Goal: Information Seeking & Learning: Learn about a topic

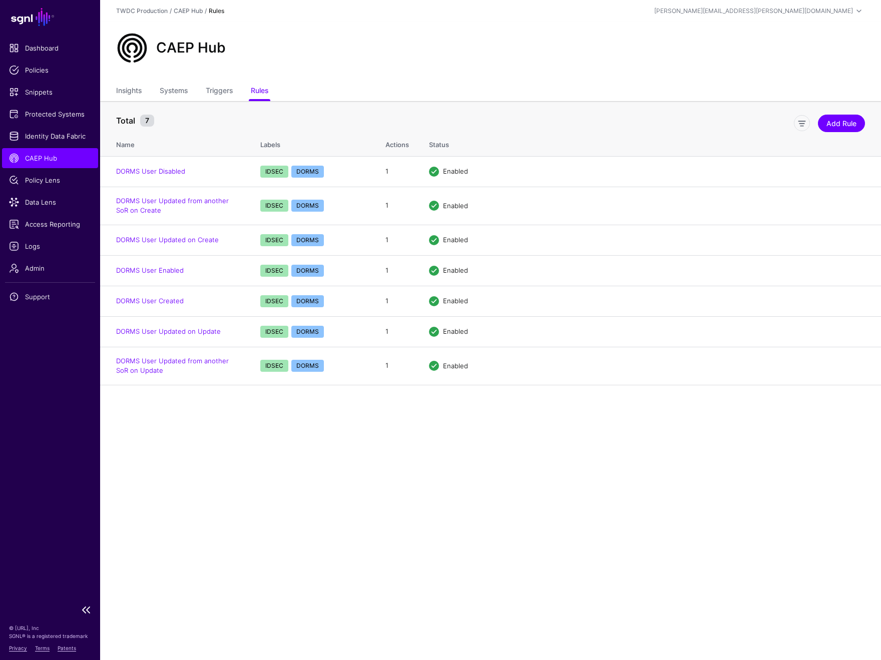
click at [52, 156] on span "CAEP Hub" at bounding box center [50, 158] width 82 height 10
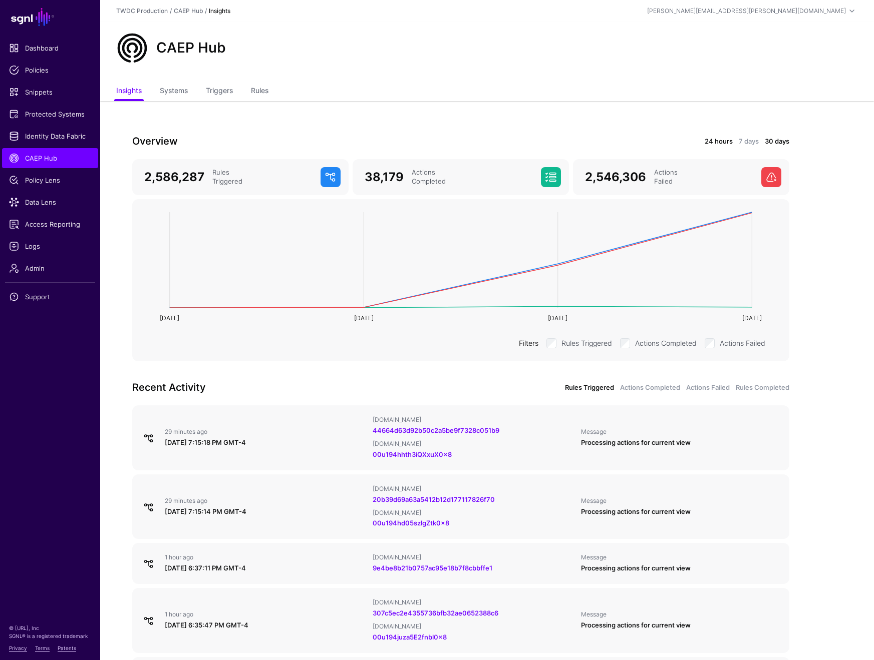
click at [718, 143] on link "24 hours" at bounding box center [718, 142] width 28 height 10
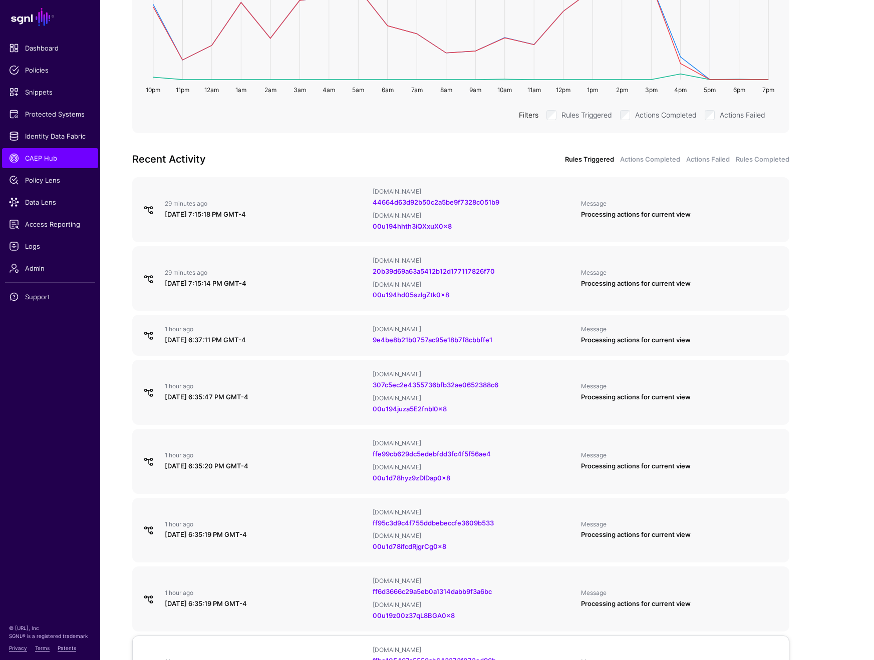
scroll to position [177, 0]
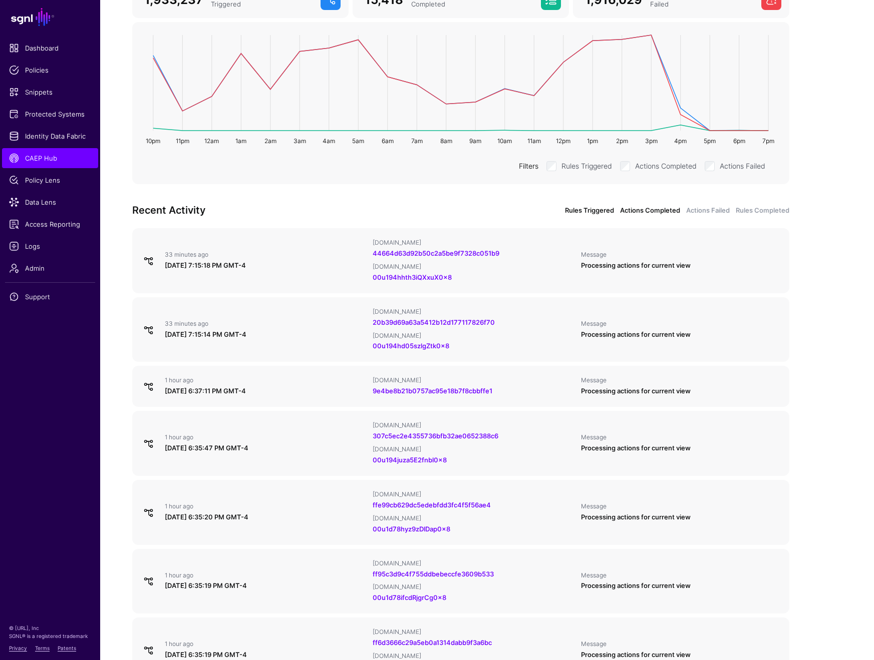
click at [641, 209] on link "Actions Completed" at bounding box center [650, 211] width 60 height 10
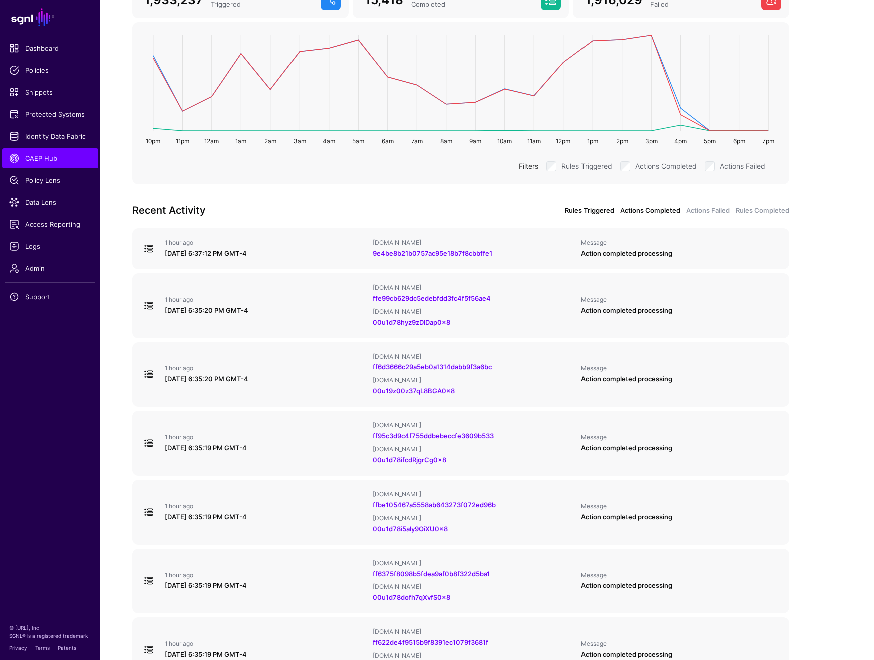
click at [613, 211] on link "Rules Triggered" at bounding box center [589, 211] width 49 height 10
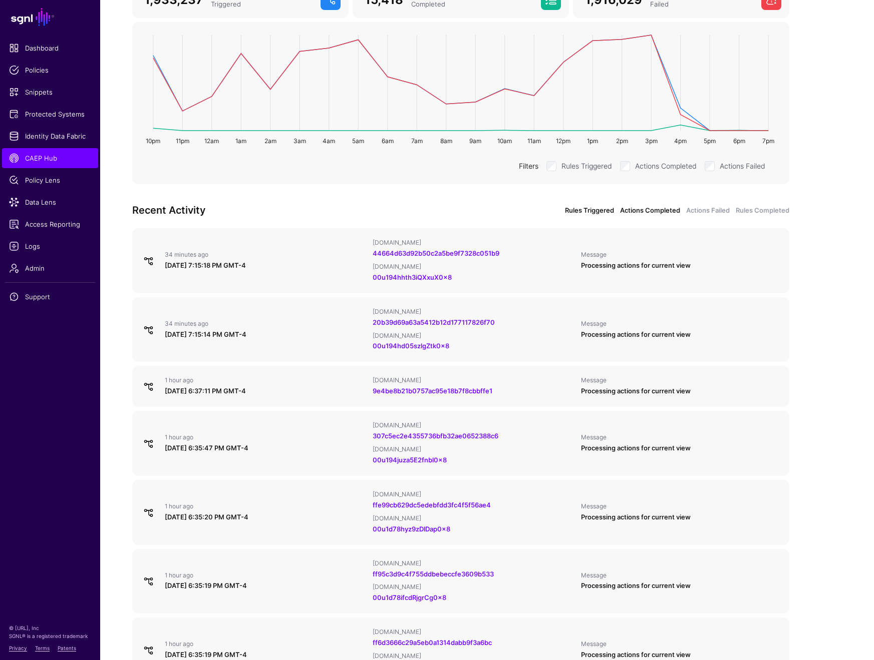
click at [666, 213] on link "Actions Completed" at bounding box center [650, 211] width 60 height 10
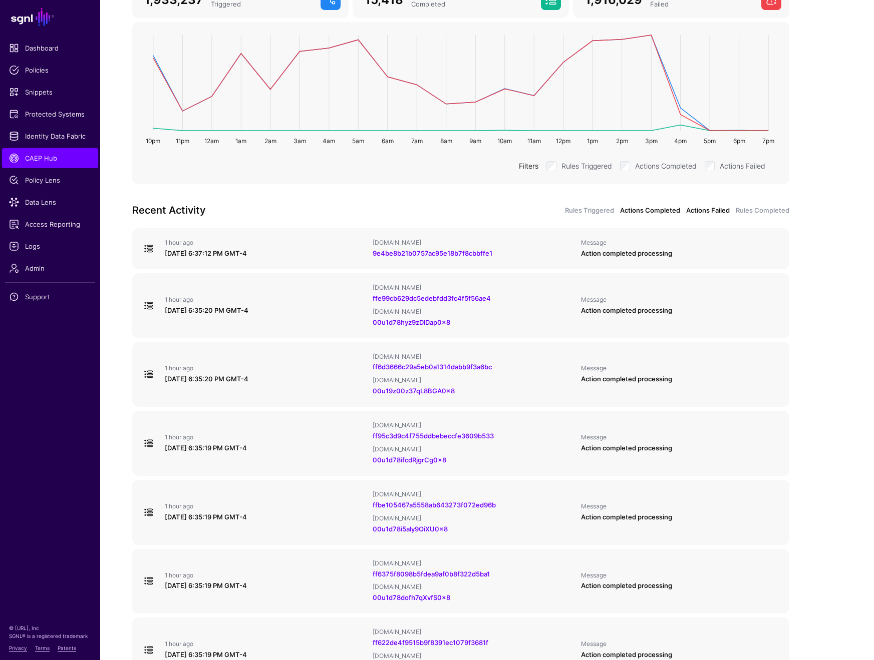
click at [698, 210] on link "Actions Failed" at bounding box center [708, 211] width 44 height 10
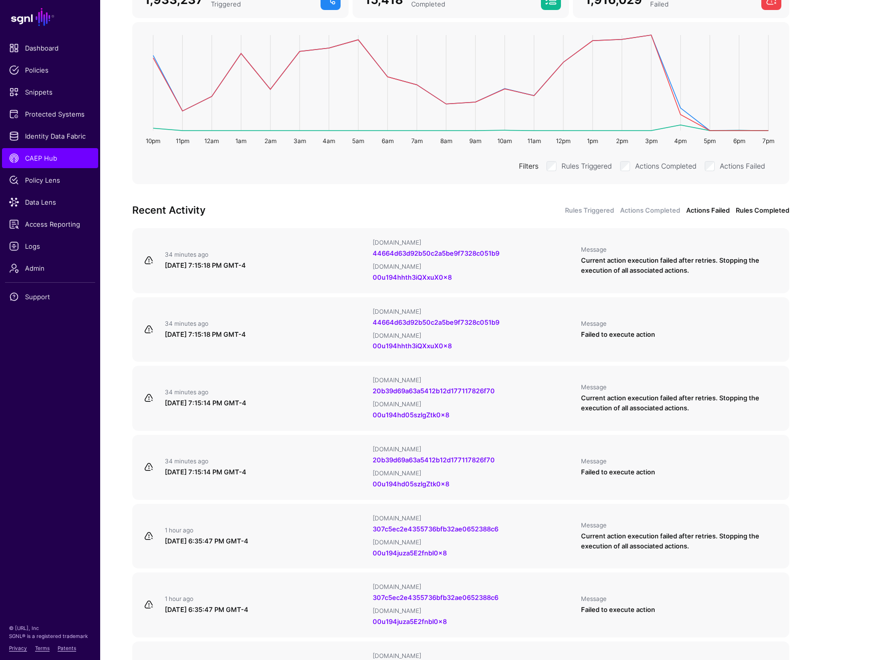
click at [753, 214] on link "Rules Completed" at bounding box center [762, 211] width 54 height 10
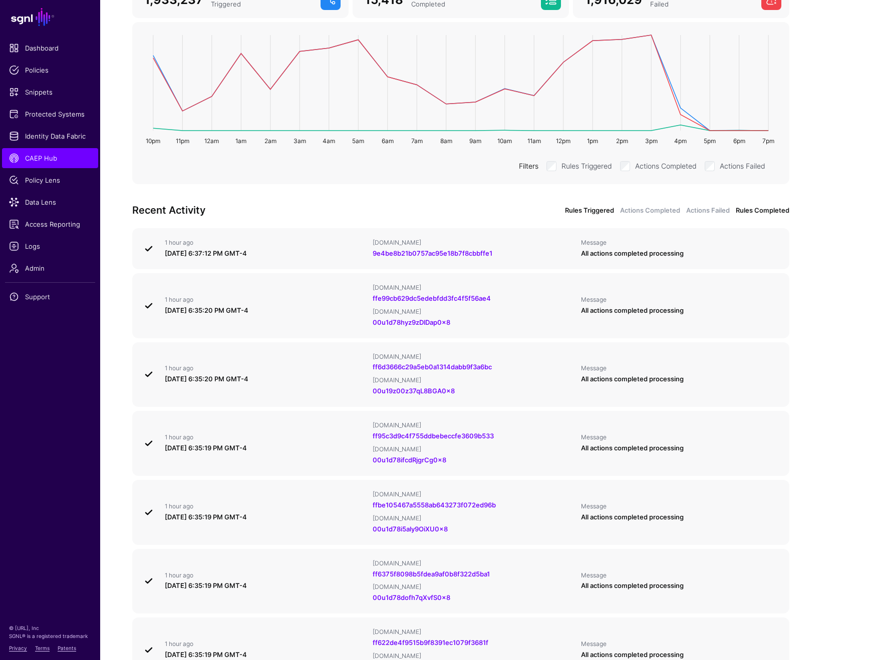
click at [606, 211] on link "Rules Triggered" at bounding box center [589, 211] width 49 height 10
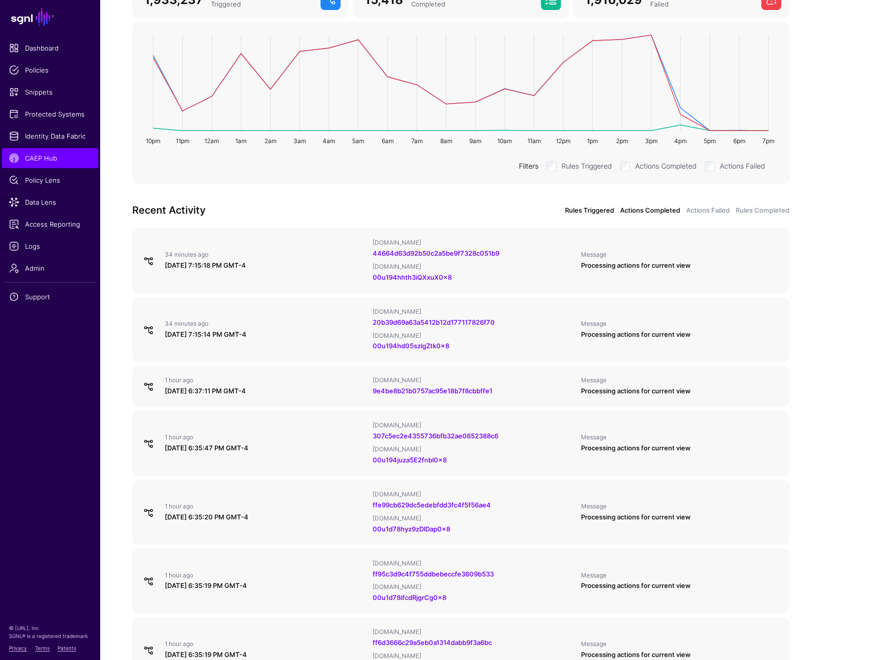
click at [649, 212] on link "Actions Completed" at bounding box center [650, 211] width 60 height 10
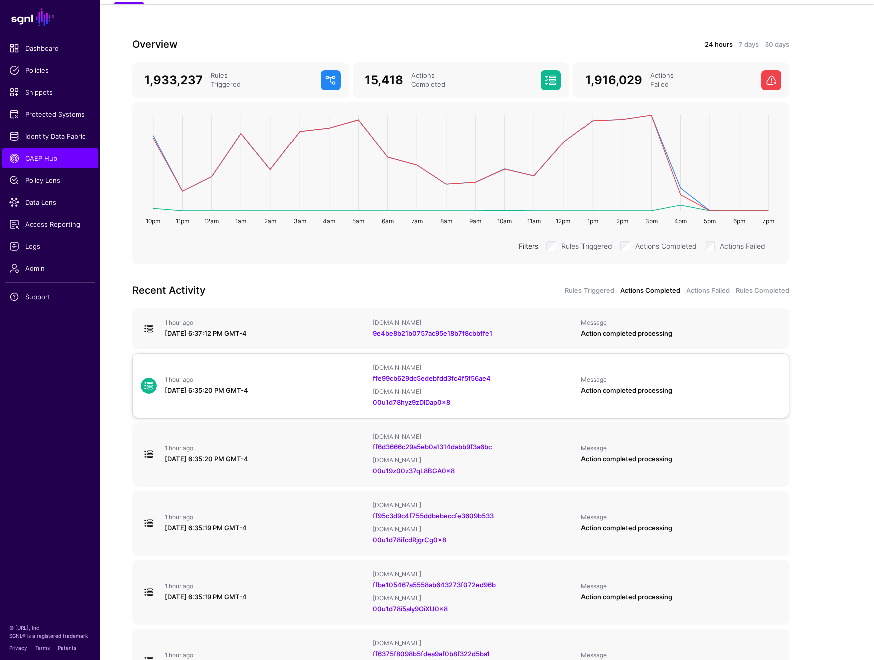
scroll to position [149, 0]
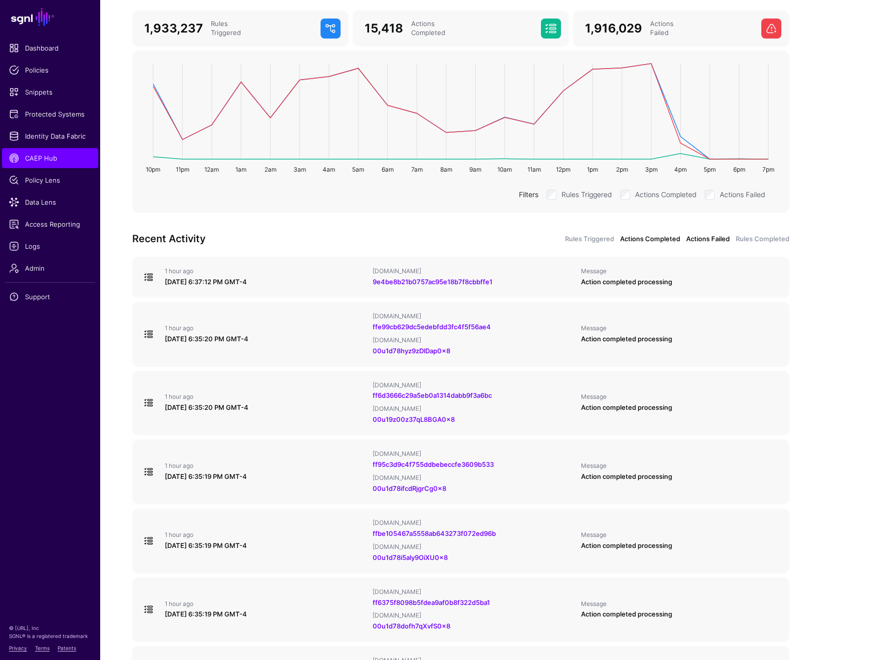
click at [711, 243] on link "Actions Failed" at bounding box center [708, 239] width 44 height 10
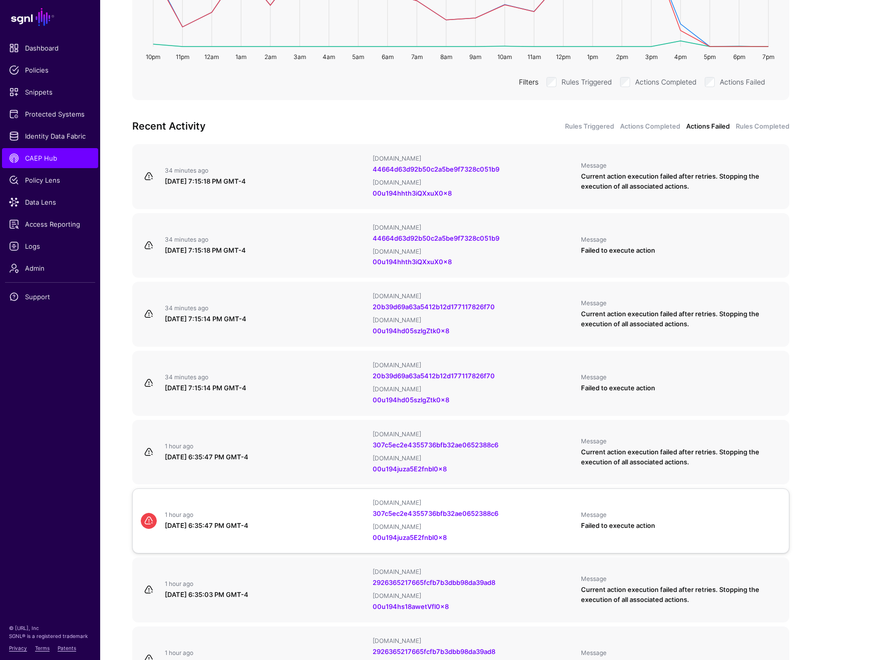
scroll to position [294, 0]
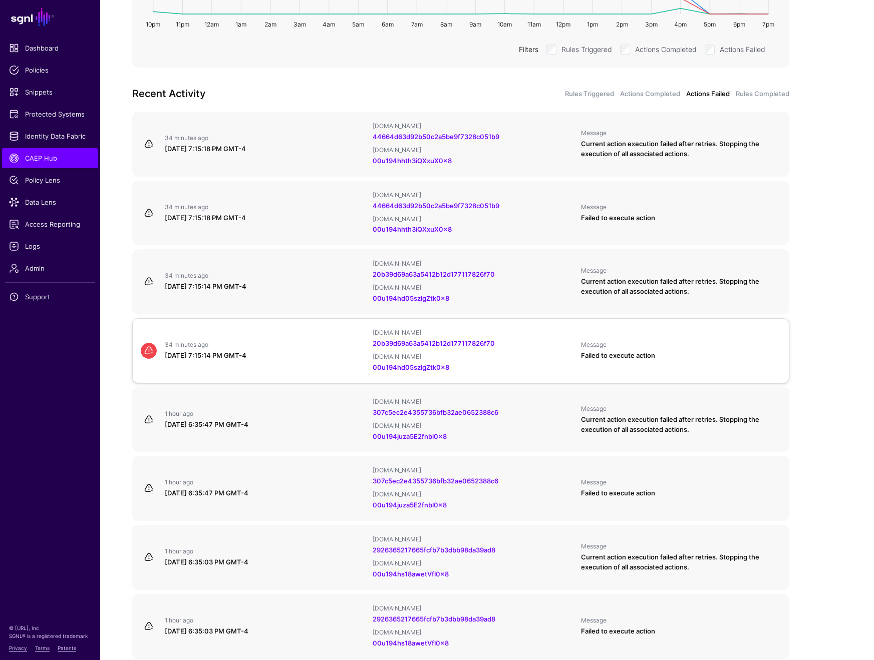
click at [331, 343] on div "34 minutes ago [DATE] 7:15:14 PM GMT-4" at bounding box center [265, 351] width 208 height 20
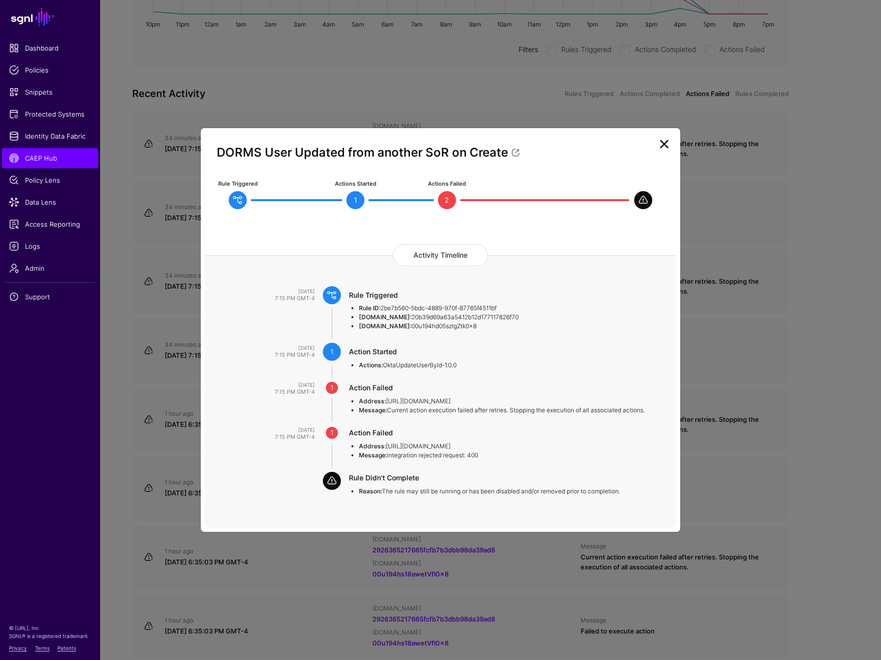
click at [665, 146] on link at bounding box center [664, 144] width 16 height 16
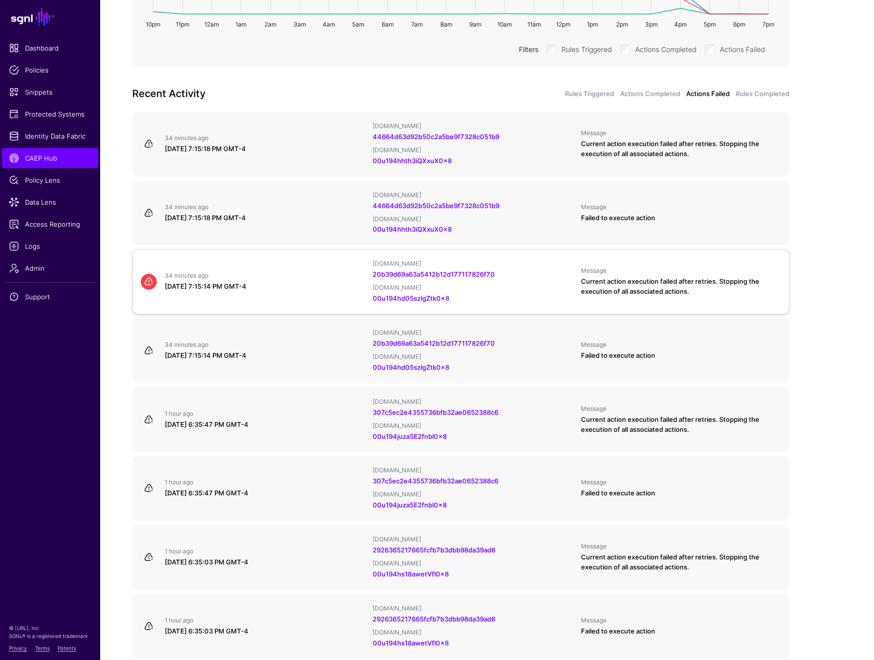
click at [338, 287] on div "34 minutes ago [DATE] 7:15:14 PM GMT-4 [DOMAIN_NAME] 20b39d69a63a5412b12d177117…" at bounding box center [461, 282] width 648 height 44
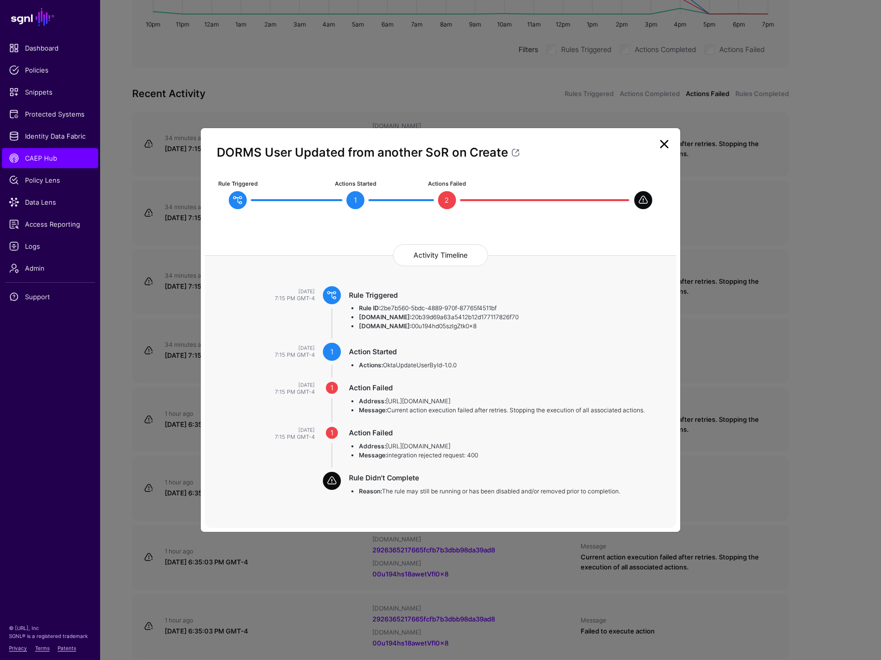
click at [664, 148] on link at bounding box center [664, 144] width 16 height 16
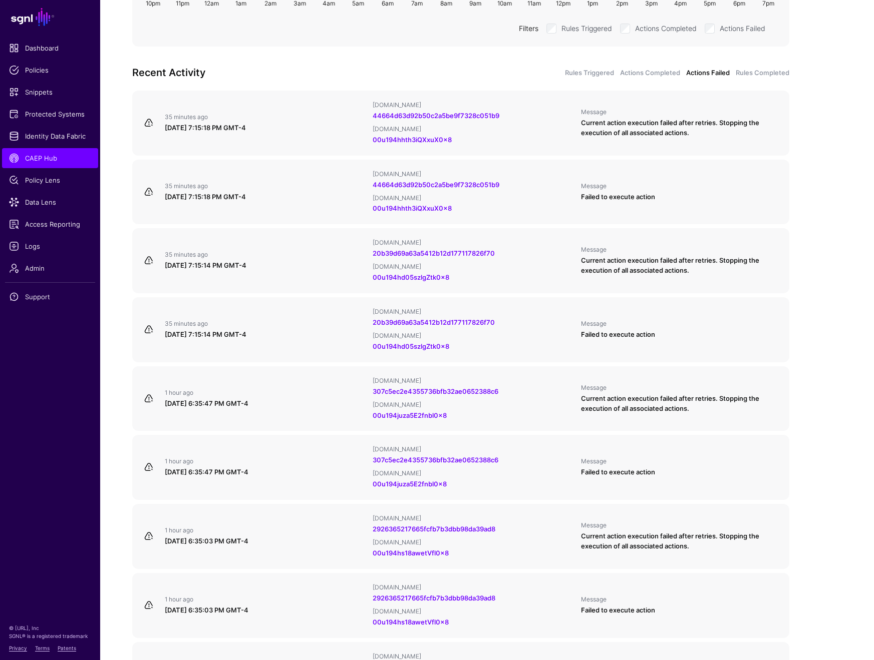
scroll to position [308, 0]
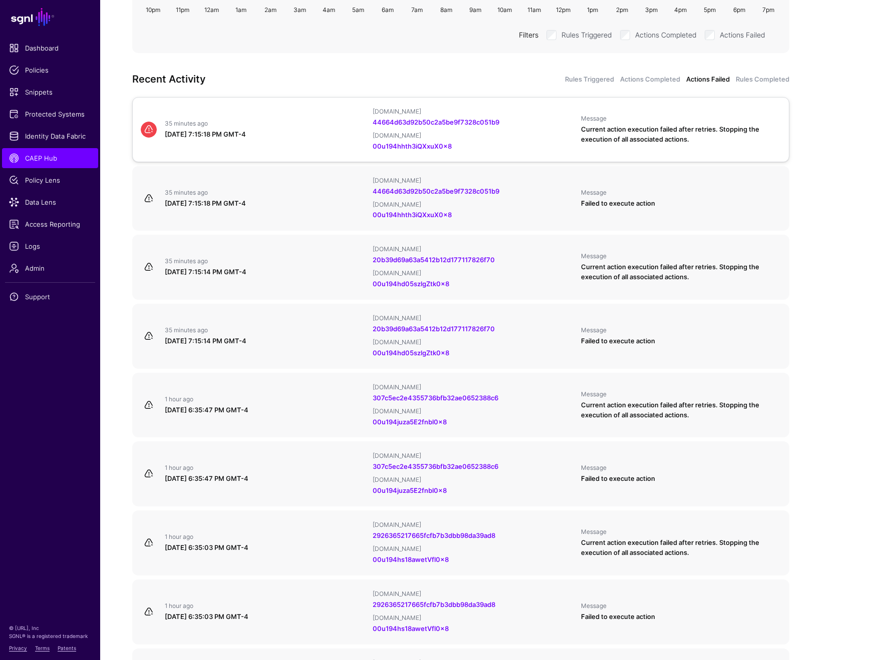
click at [525, 148] on div "00u194hhth3iQXxuX0x8" at bounding box center [472, 147] width 200 height 10
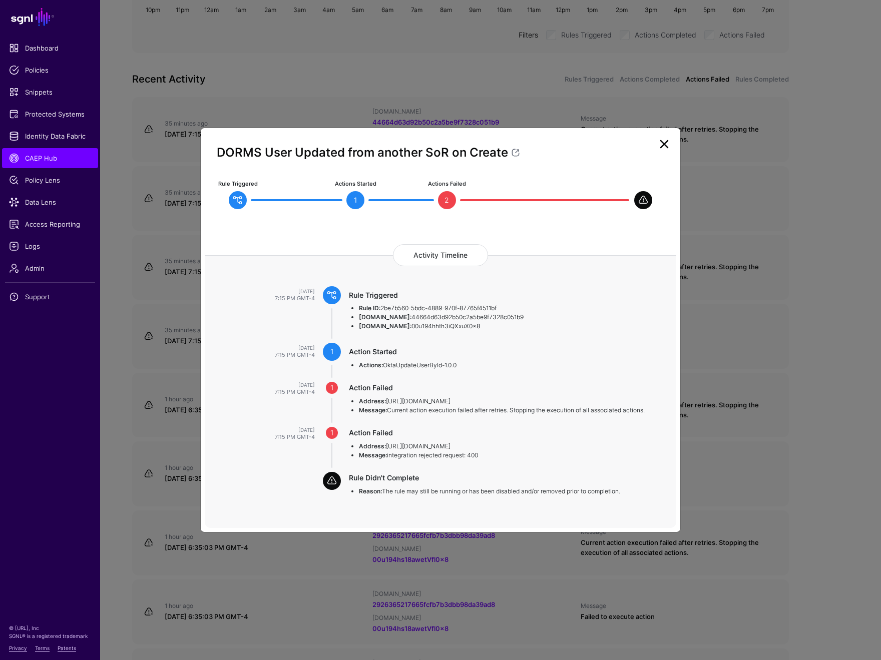
click at [668, 140] on link at bounding box center [664, 144] width 16 height 16
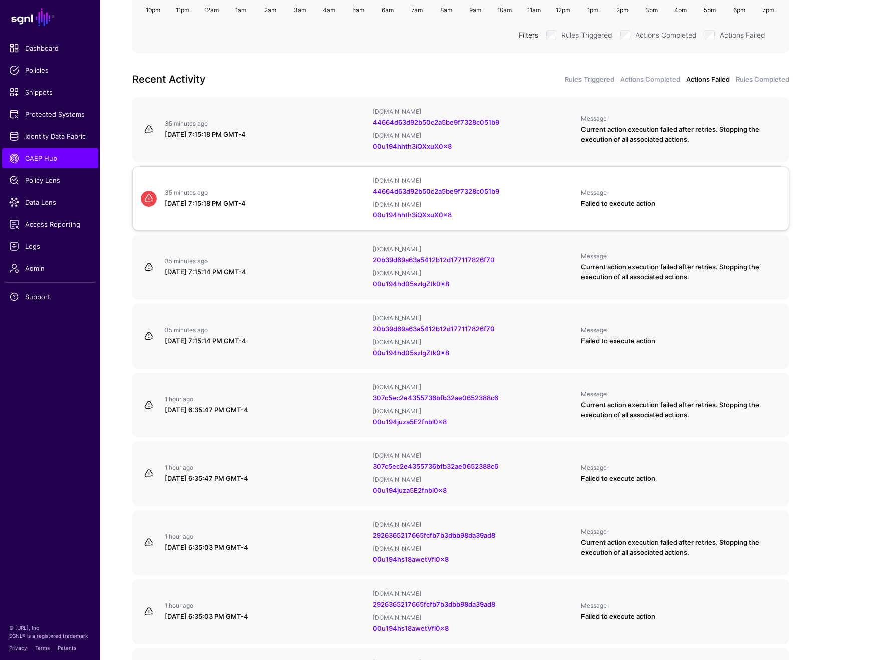
click at [519, 201] on div "[DOMAIN_NAME]" at bounding box center [472, 205] width 200 height 8
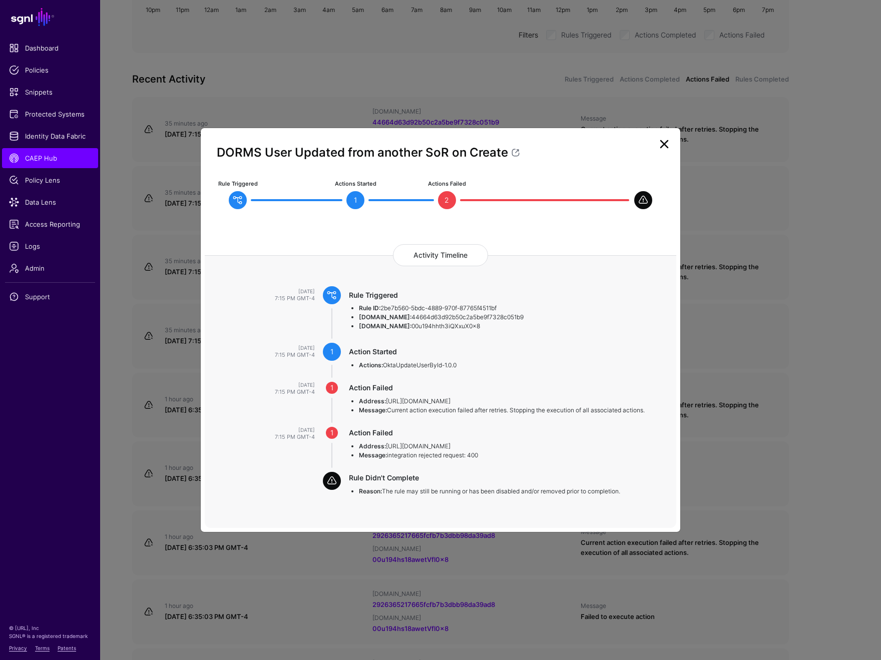
click at [662, 148] on link at bounding box center [664, 144] width 16 height 16
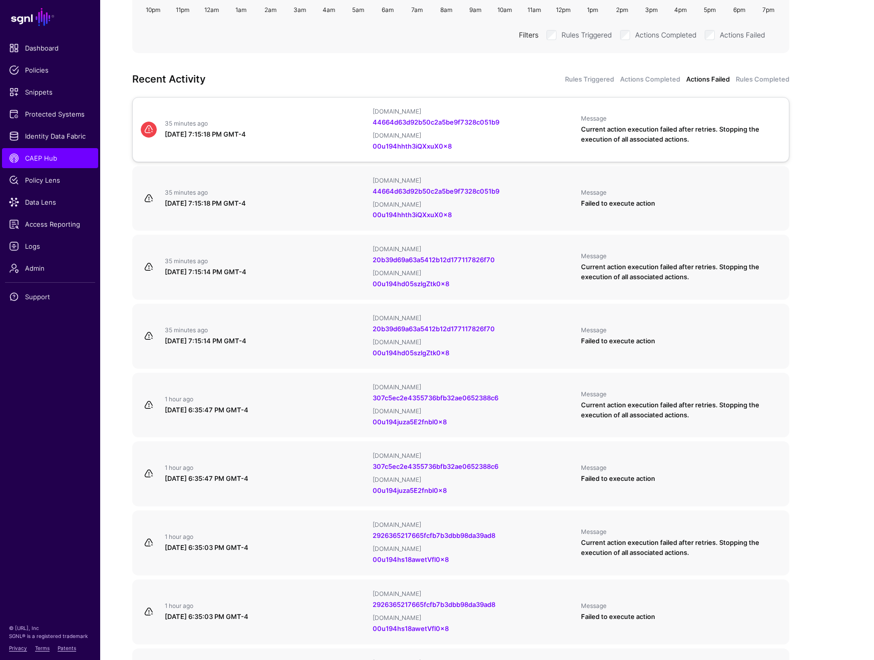
click at [519, 139] on div "[DOMAIN_NAME] 44664d63d92b50c2a5be9f7328c051b9 [DOMAIN_NAME] 00u194hhth3iQXxuX0…" at bounding box center [472, 130] width 208 height 44
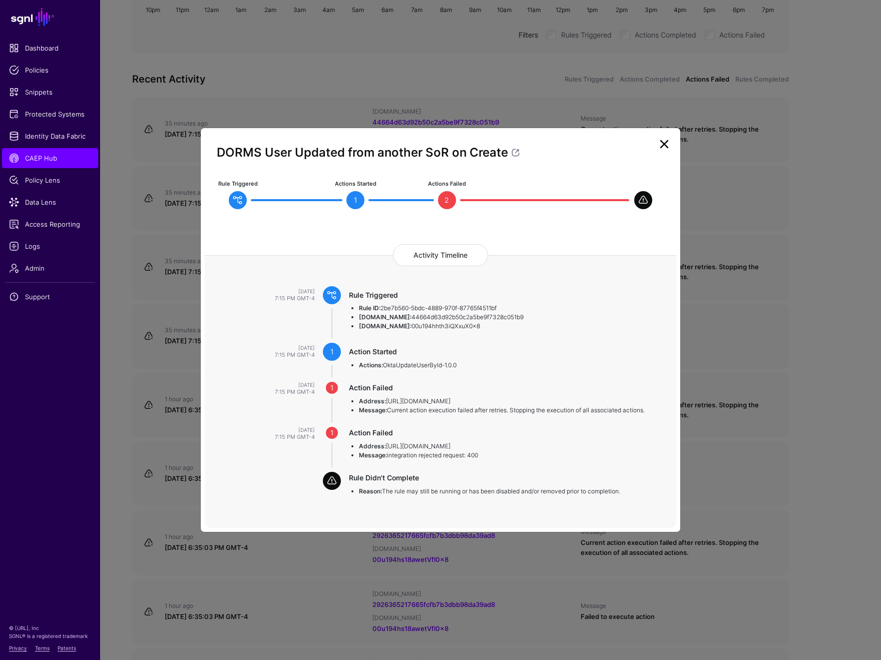
click at [663, 146] on link at bounding box center [664, 144] width 16 height 16
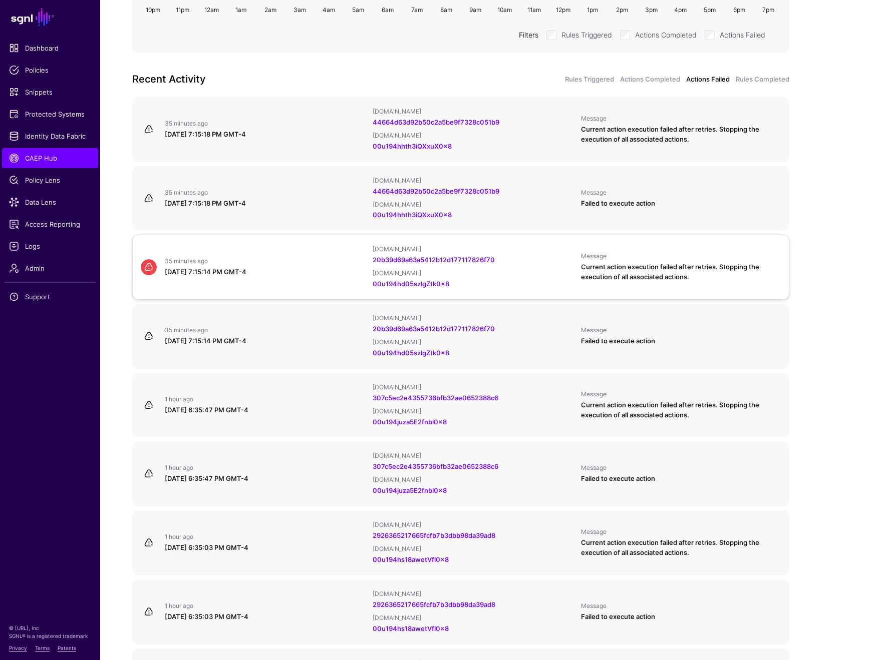
click at [527, 255] on div "20b39d69a63a5412b12d177117826f70" at bounding box center [472, 260] width 200 height 10
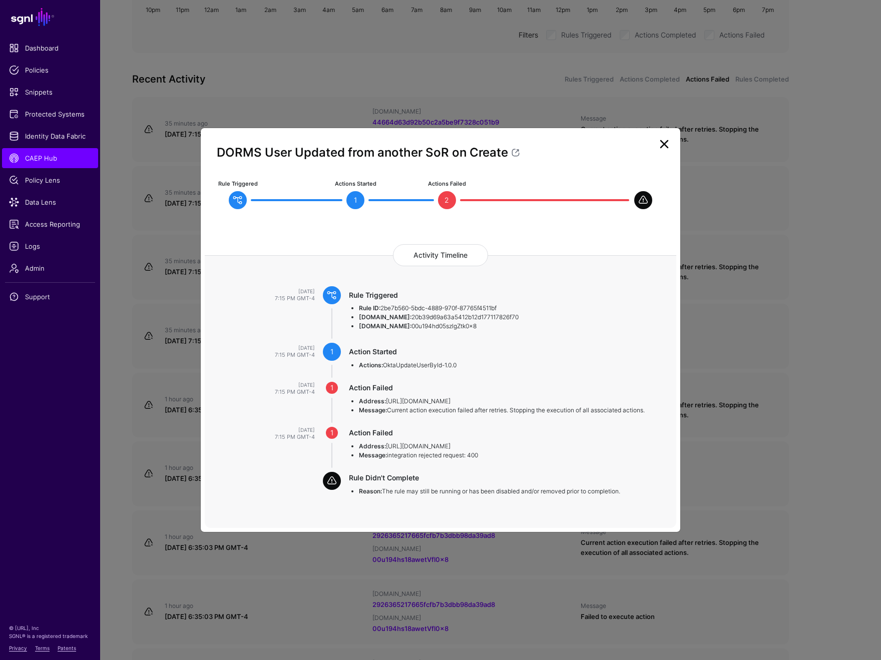
click at [663, 146] on link at bounding box center [664, 144] width 16 height 16
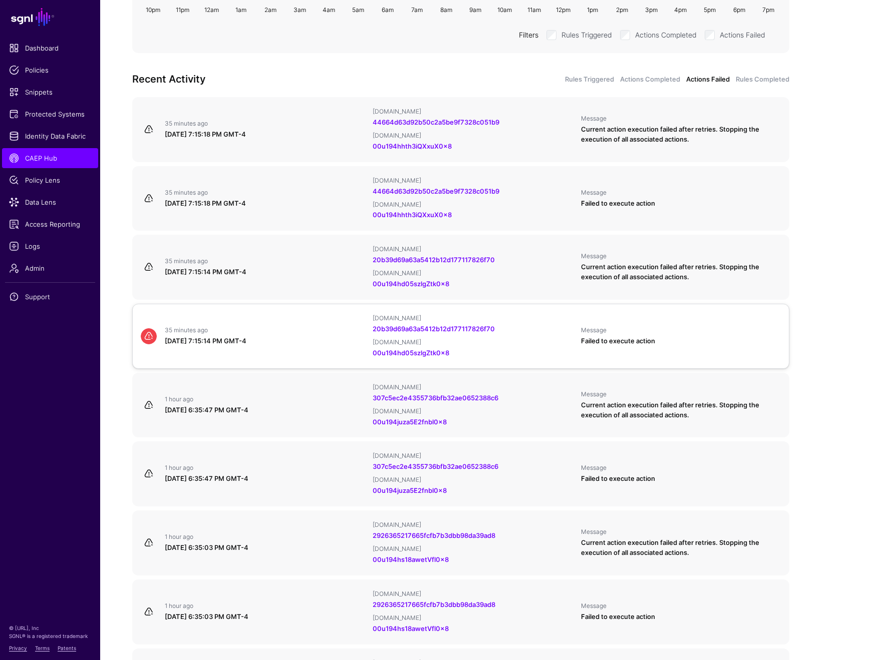
click at [542, 348] on div "00u194hd05szlgZtk0x8" at bounding box center [472, 353] width 200 height 10
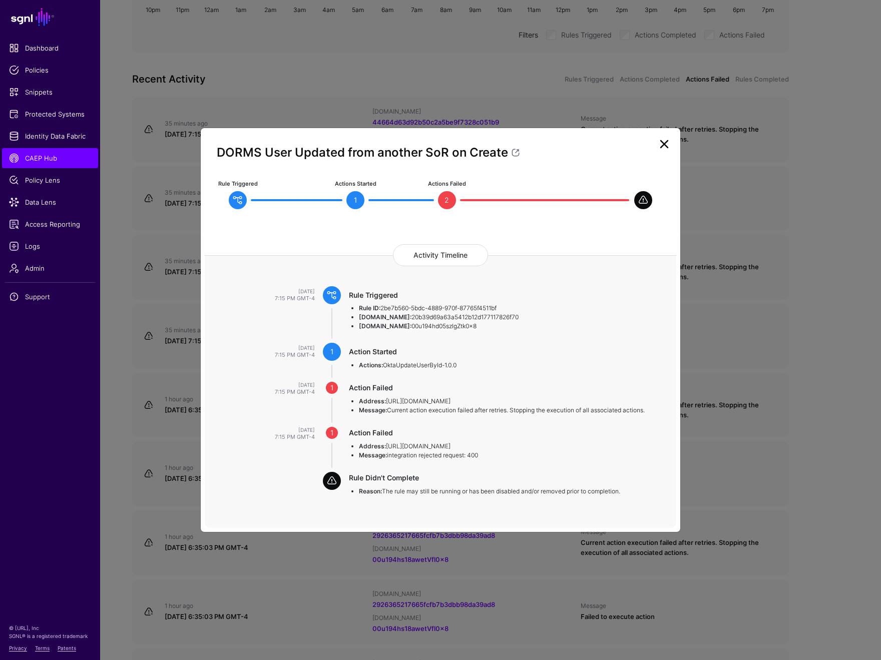
click at [664, 148] on link at bounding box center [664, 144] width 16 height 16
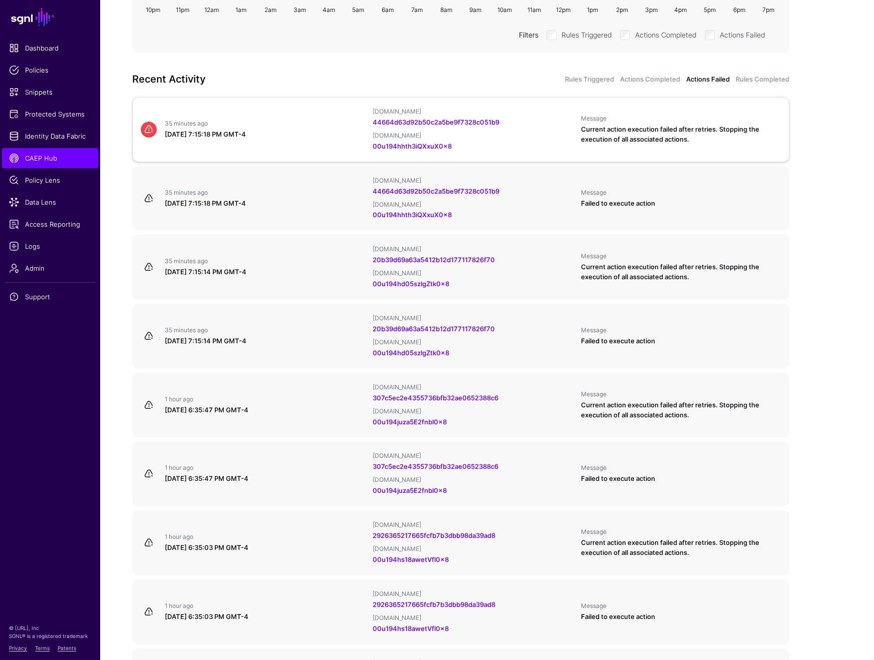
click at [534, 128] on div "[DOMAIN_NAME] 44664d63d92b50c2a5be9f7328c051b9 [DOMAIN_NAME] 00u194hhth3iQXxuX0…" at bounding box center [472, 130] width 208 height 44
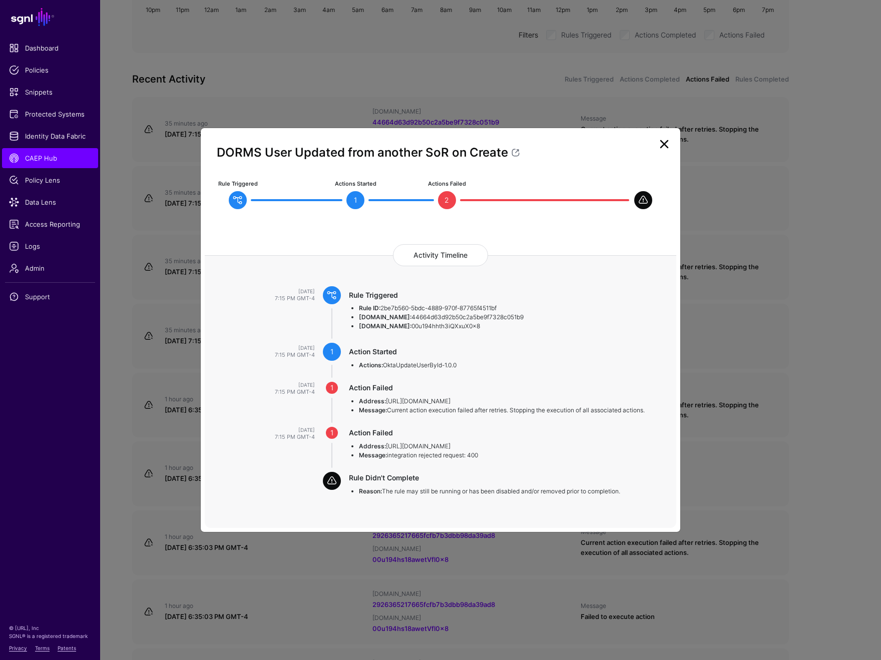
drag, startPoint x: 395, startPoint y: 320, endPoint x: 510, endPoint y: 317, distance: 114.2
click at [510, 317] on li "[DOMAIN_NAME]: 44664d63d92b50c2a5be9f7328c051b9" at bounding box center [508, 317] width 298 height 9
copy li "44664d63d92b50c2a5be9f7328c051b9"
click at [664, 147] on link at bounding box center [664, 144] width 16 height 16
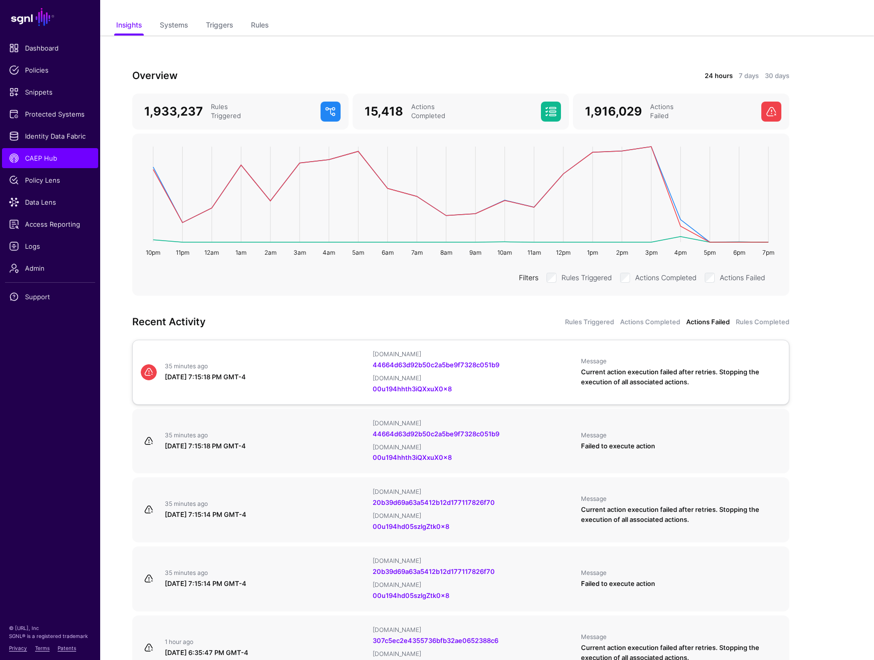
scroll to position [0, 0]
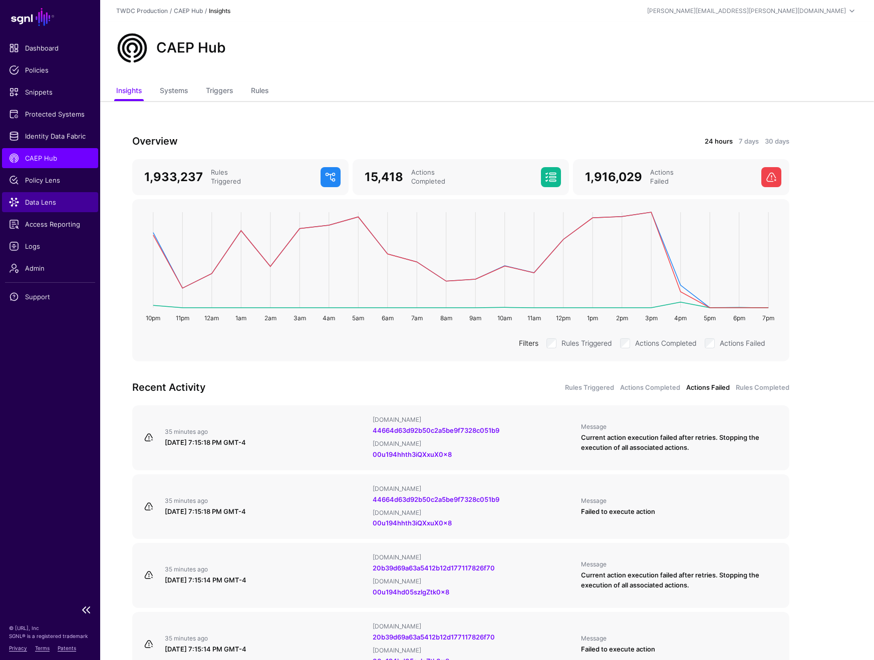
click at [50, 206] on span "Data Lens" at bounding box center [50, 202] width 82 height 10
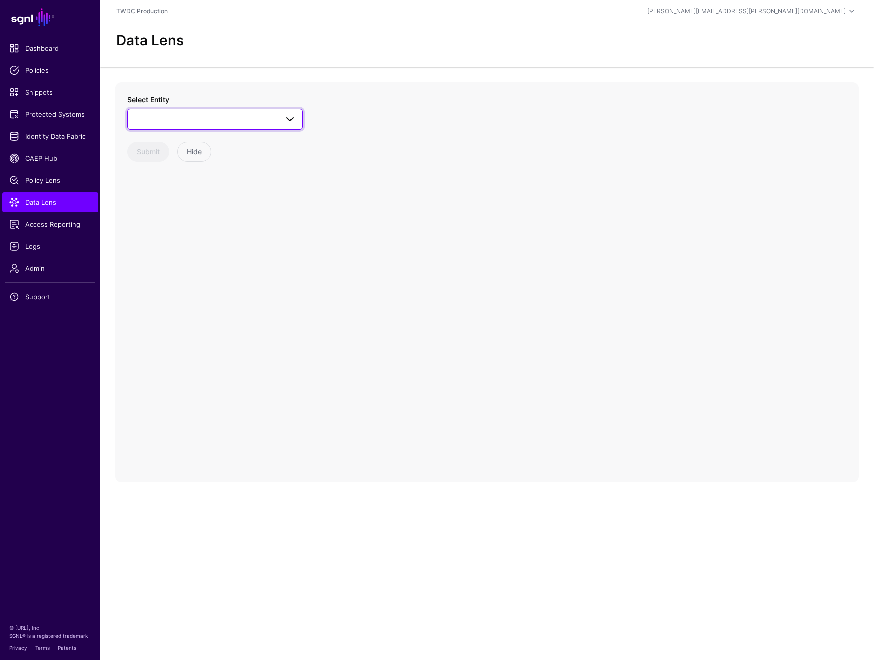
click at [297, 119] on link at bounding box center [214, 119] width 175 height 21
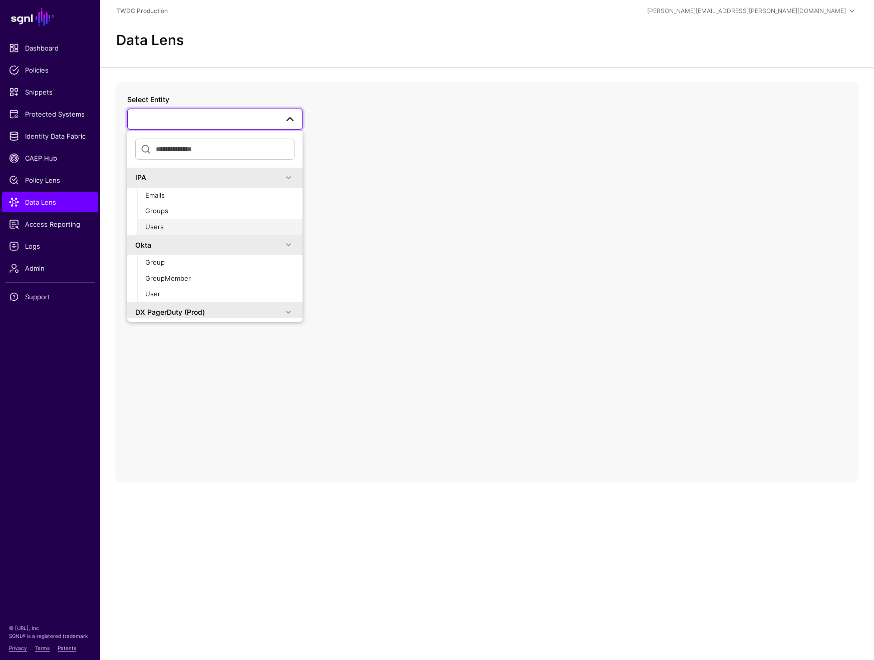
click at [208, 225] on div "Users" at bounding box center [219, 227] width 149 height 10
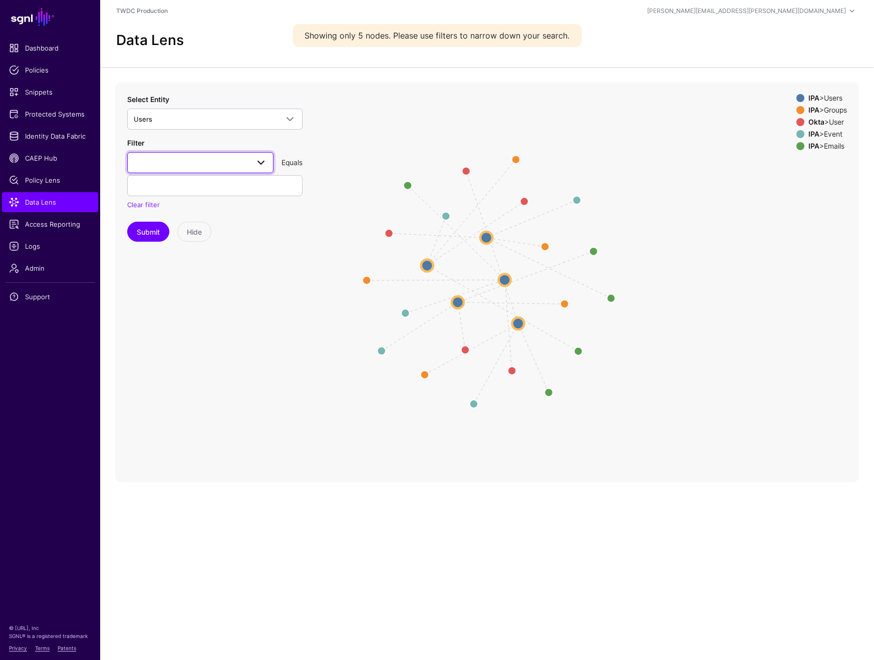
click at [267, 158] on link at bounding box center [200, 162] width 146 height 21
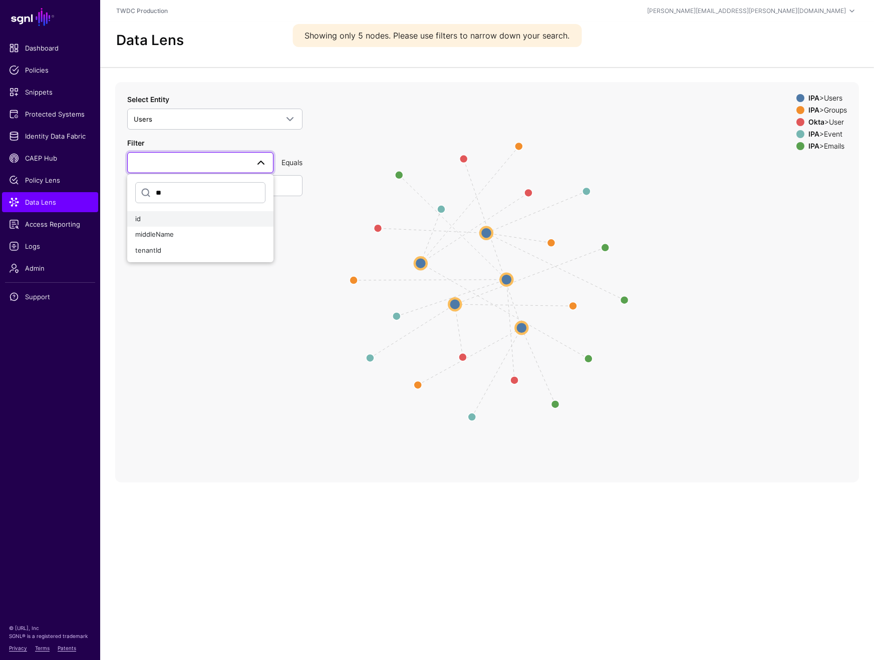
type input "**"
click at [167, 217] on div "id" at bounding box center [200, 219] width 130 height 10
click at [202, 192] on input "text" at bounding box center [214, 185] width 175 height 21
paste input "**********"
type input "**********"
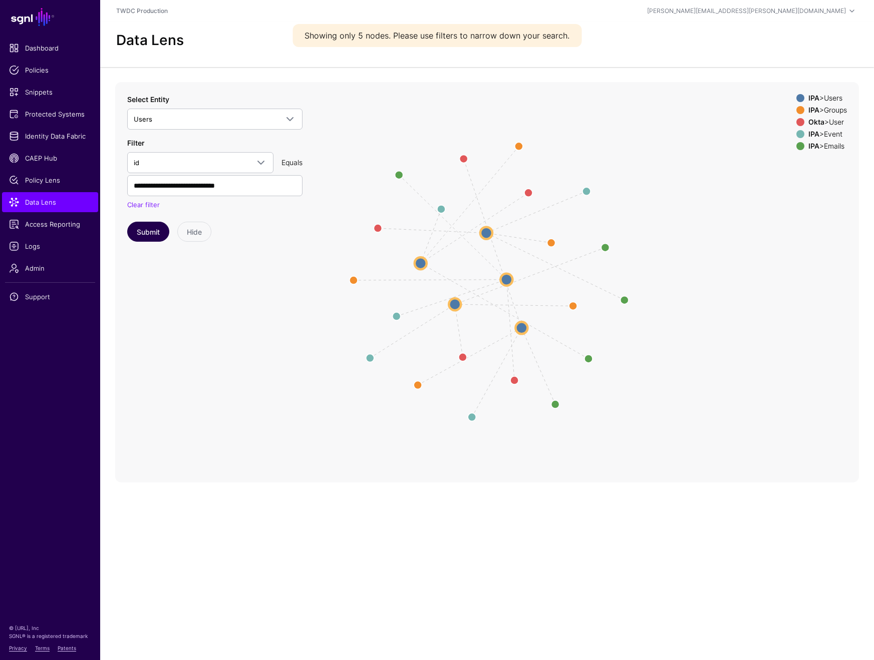
click at [145, 230] on button "Submit" at bounding box center [148, 232] width 42 height 20
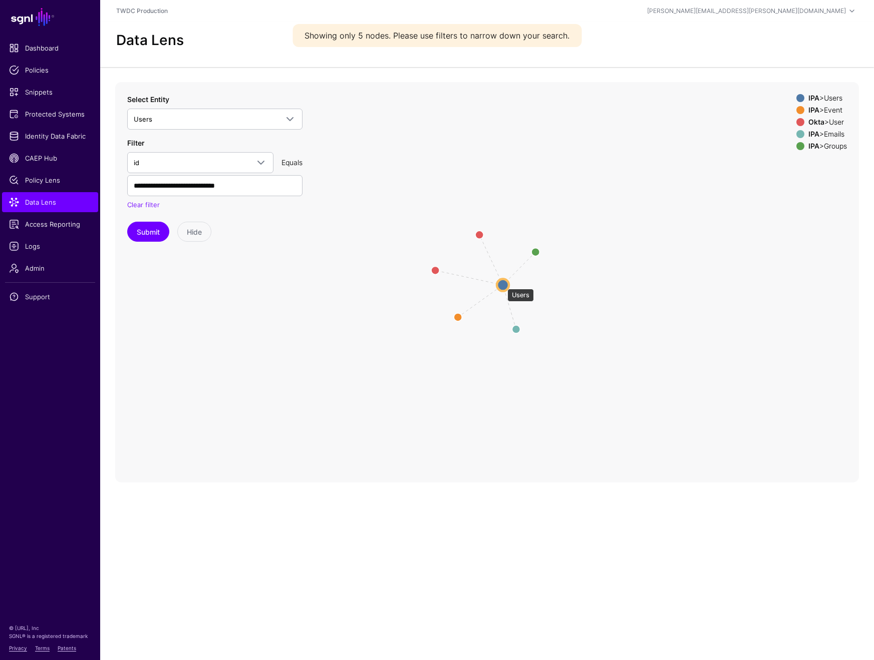
click at [502, 284] on circle at bounding box center [503, 285] width 12 height 12
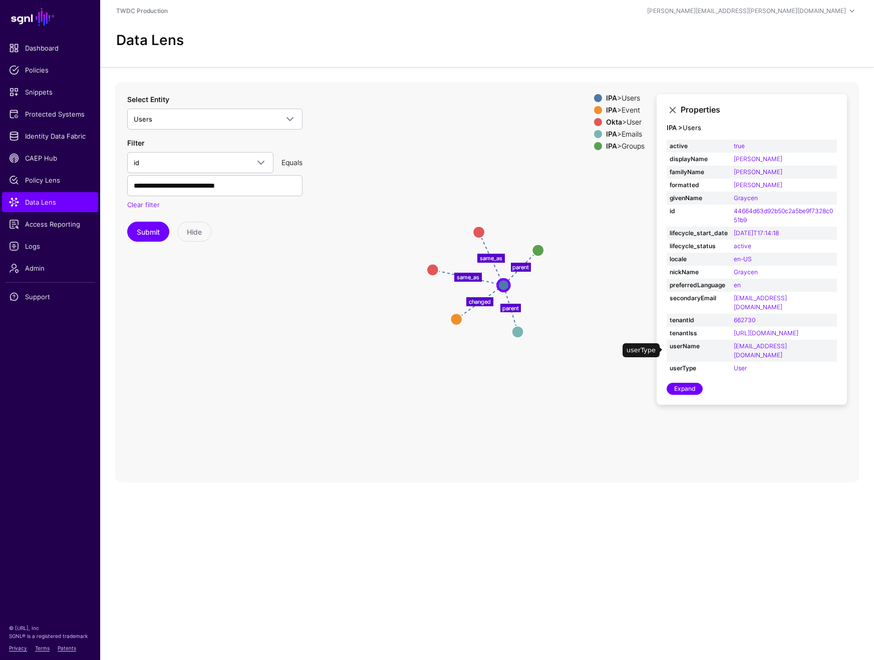
scroll to position [15, 0]
drag, startPoint x: 756, startPoint y: 296, endPoint x: 732, endPoint y: 297, distance: 24.0
click at [732, 314] on td "662730" at bounding box center [783, 320] width 106 height 13
copy link "662730"
click at [518, 326] on circle at bounding box center [518, 332] width 12 height 12
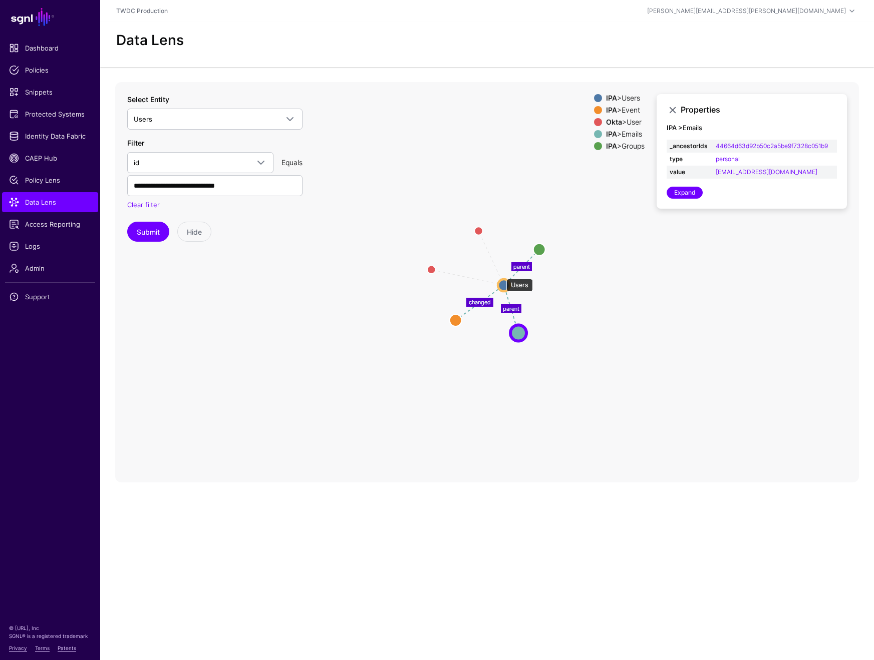
click at [502, 279] on circle at bounding box center [504, 285] width 12 height 12
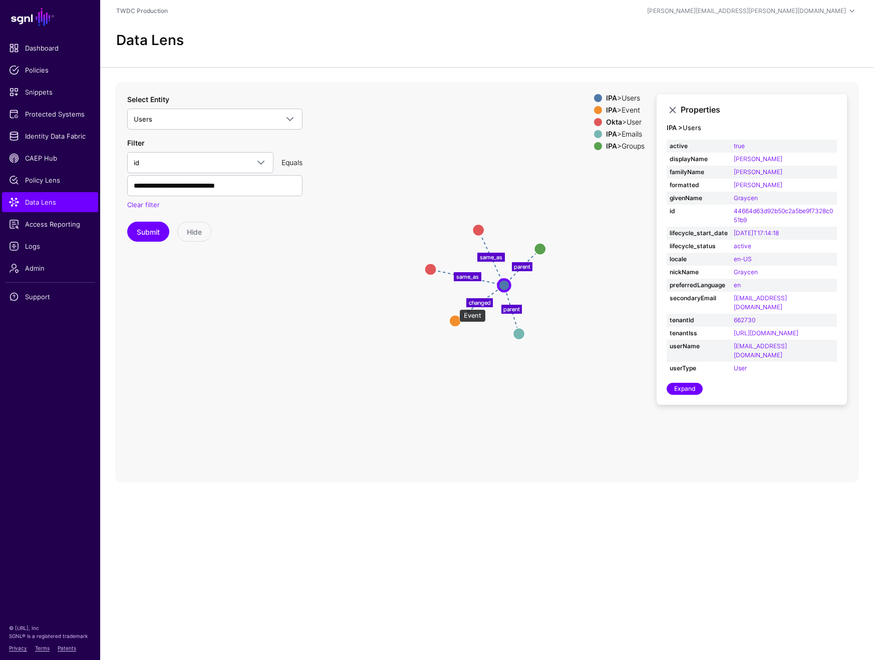
click at [454, 315] on circle at bounding box center [455, 321] width 12 height 12
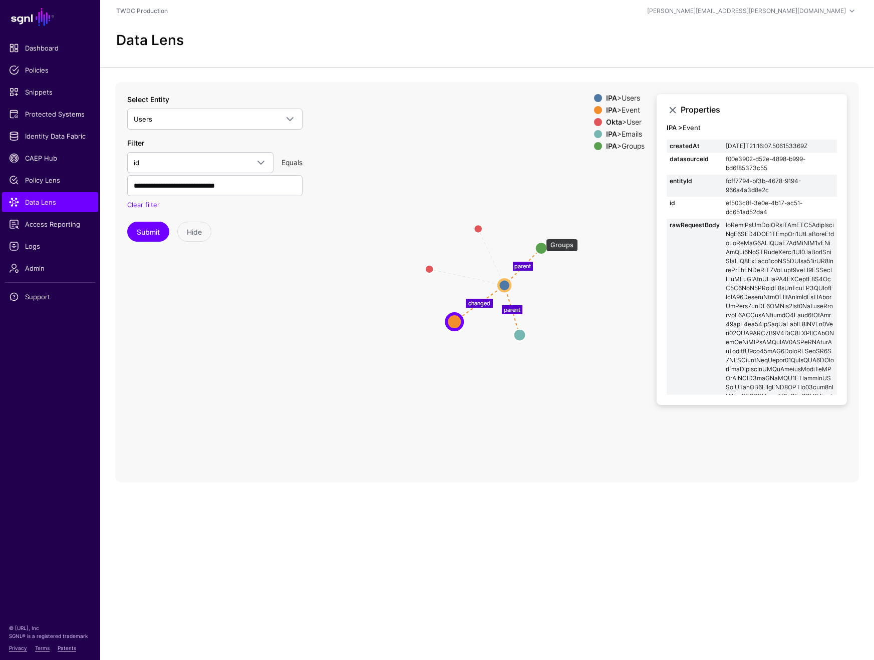
click at [541, 242] on circle at bounding box center [541, 248] width 12 height 12
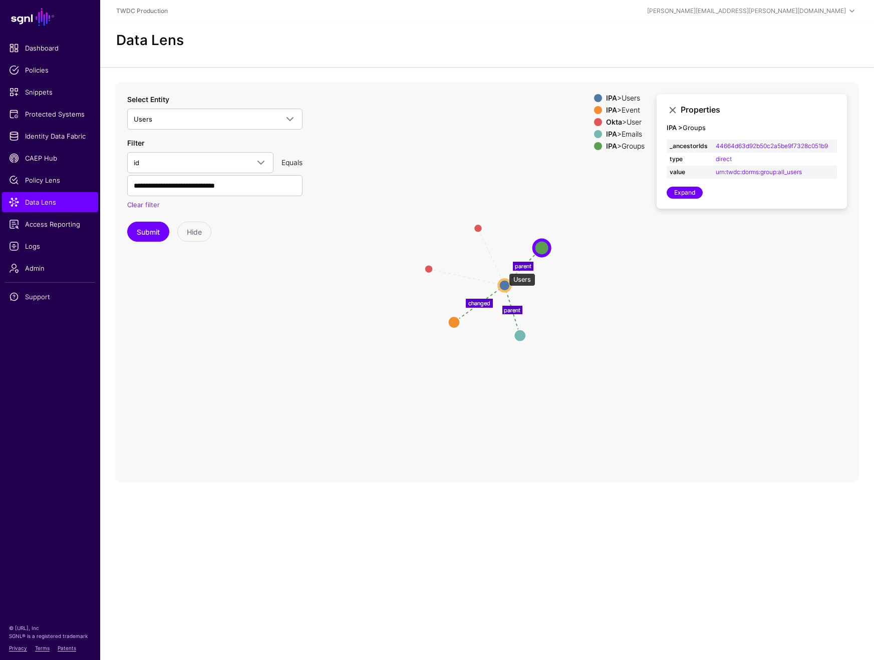
click at [504, 279] on circle at bounding box center [504, 285] width 12 height 12
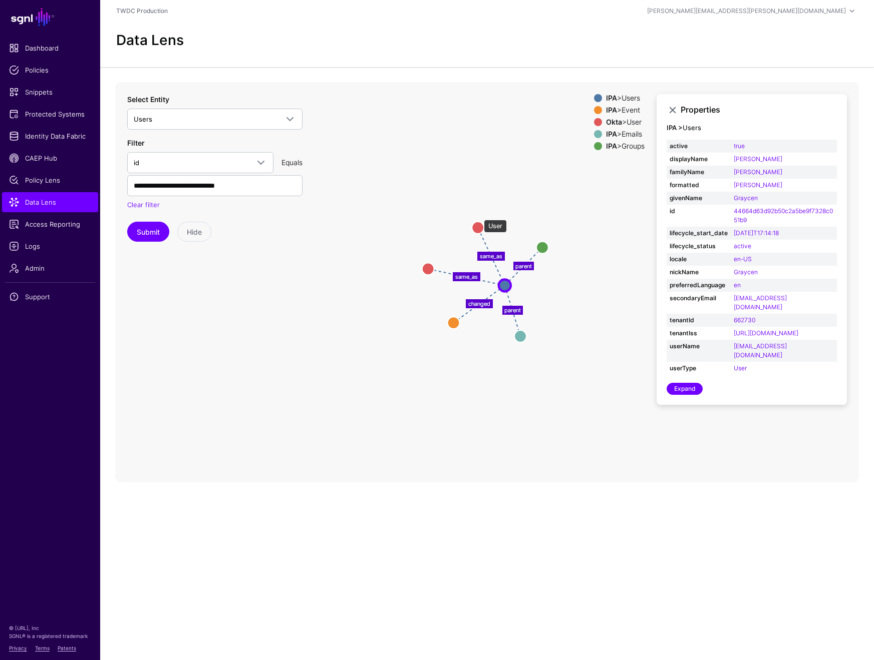
click at [479, 222] on circle at bounding box center [478, 228] width 12 height 12
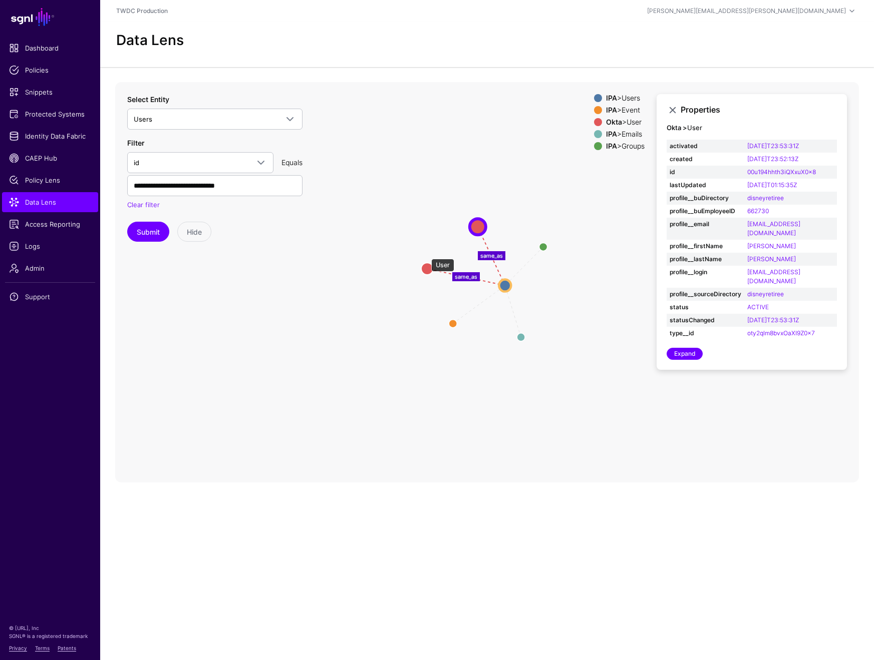
click at [426, 263] on circle at bounding box center [427, 269] width 12 height 12
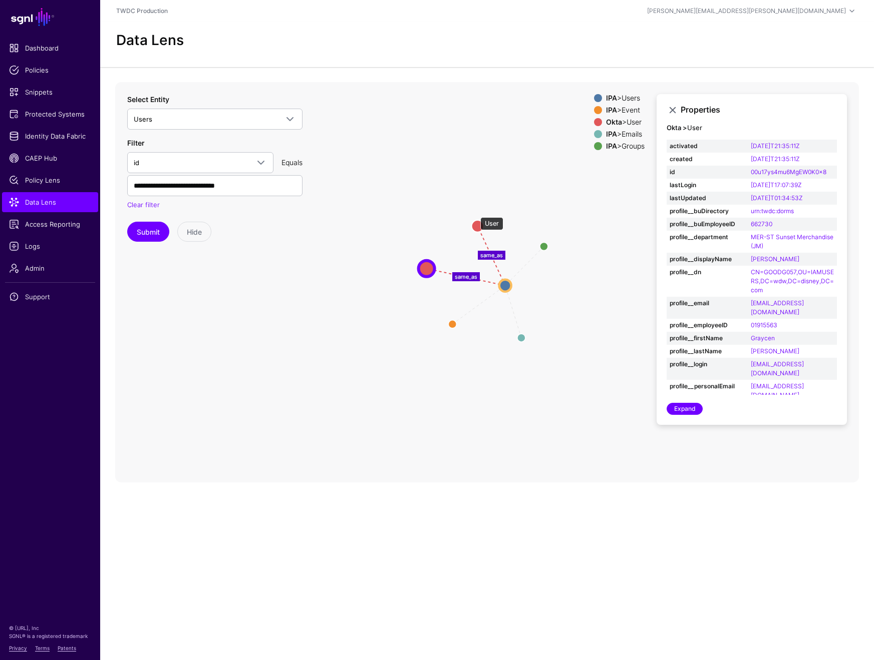
click at [475, 220] on circle at bounding box center [478, 226] width 12 height 12
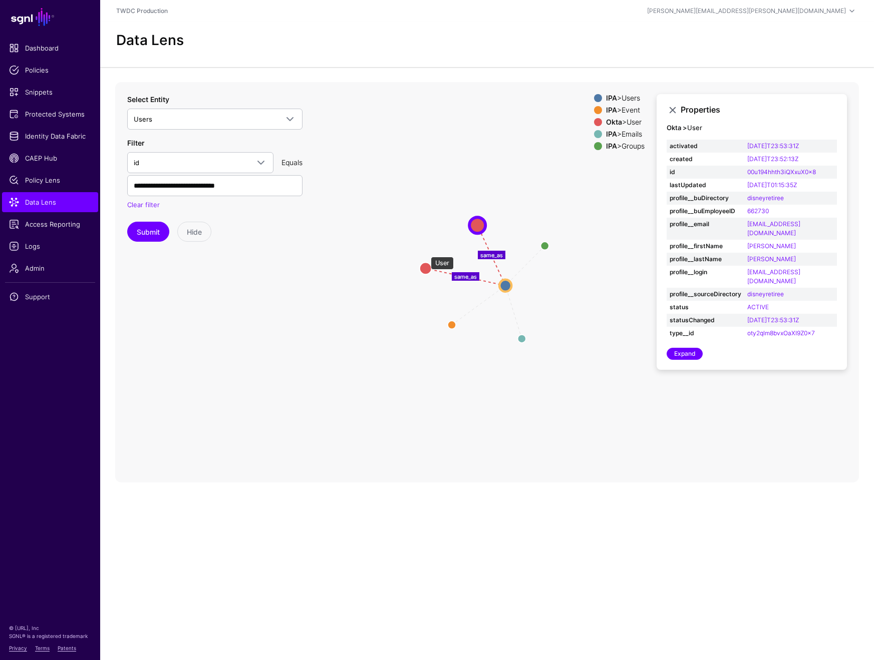
click at [426, 262] on circle at bounding box center [426, 268] width 12 height 12
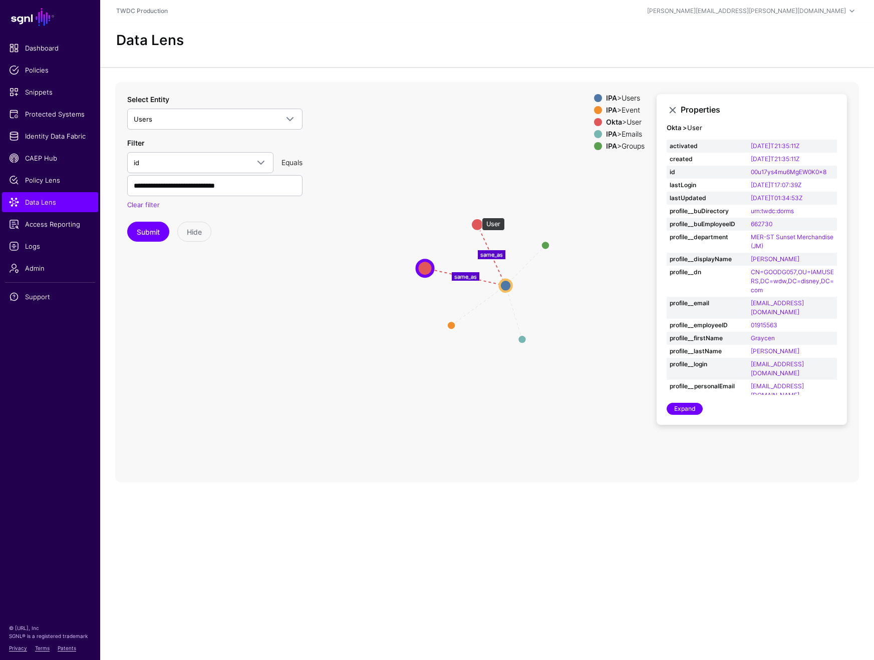
click at [477, 218] on circle at bounding box center [477, 224] width 12 height 12
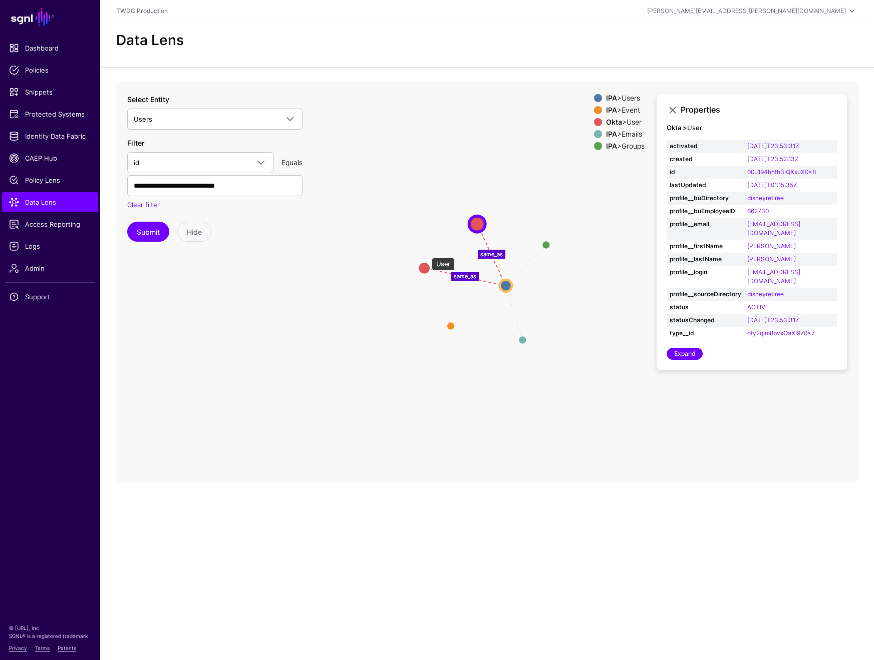
click at [427, 262] on circle at bounding box center [424, 268] width 12 height 12
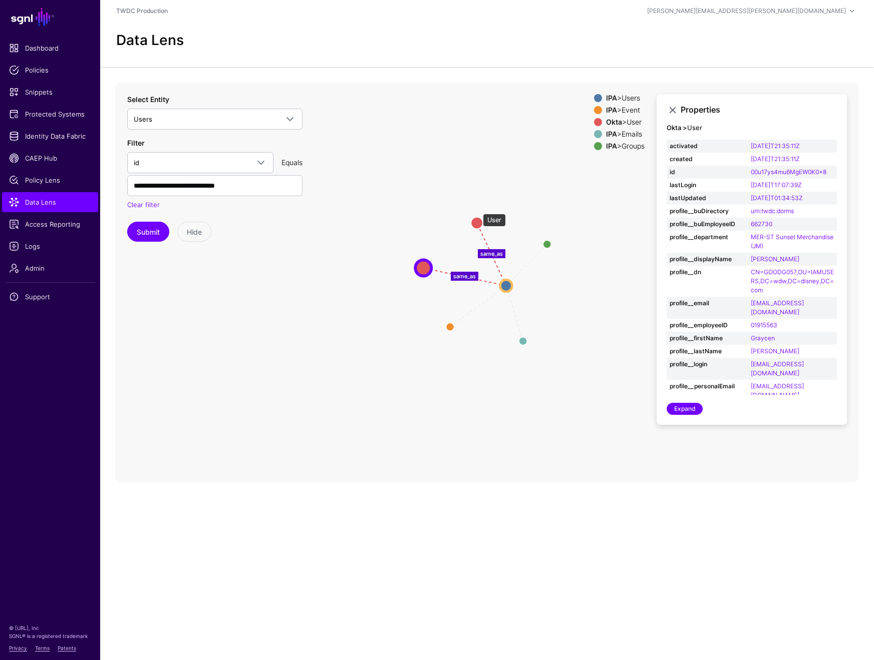
click at [478, 217] on circle at bounding box center [477, 223] width 12 height 12
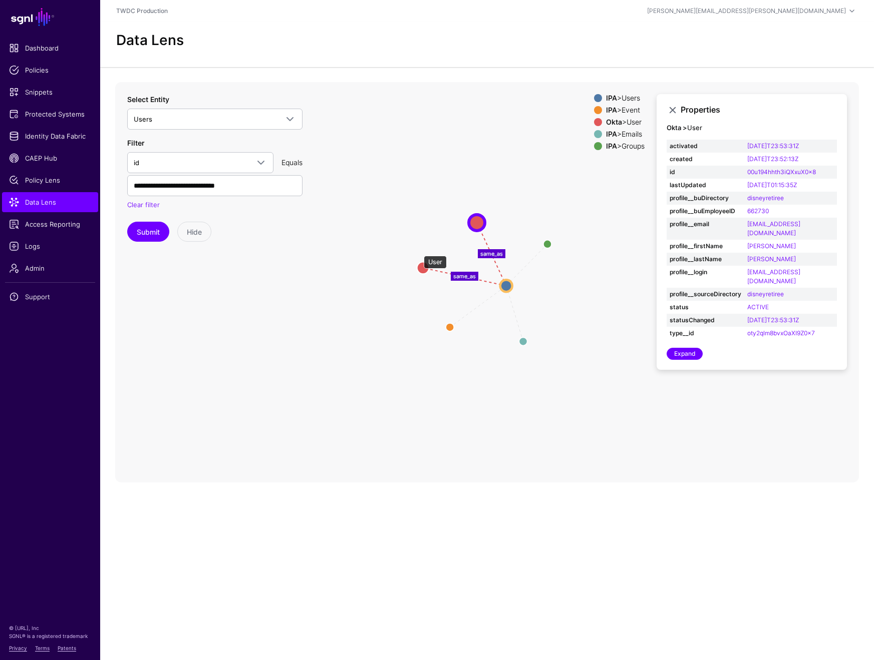
click at [418, 262] on circle at bounding box center [423, 268] width 12 height 12
click at [422, 262] on circle at bounding box center [422, 268] width 12 height 12
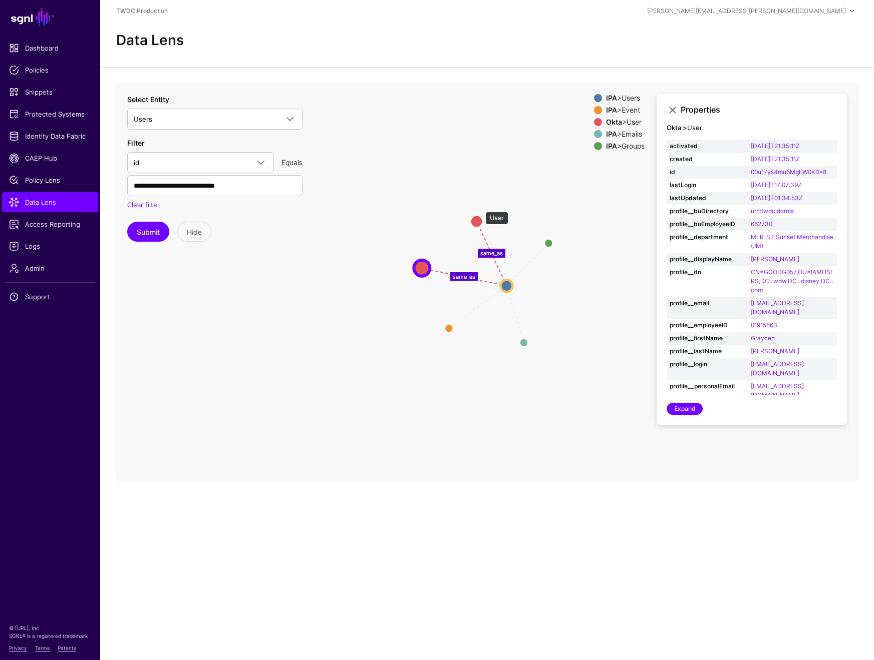
click at [480, 215] on circle at bounding box center [477, 221] width 12 height 12
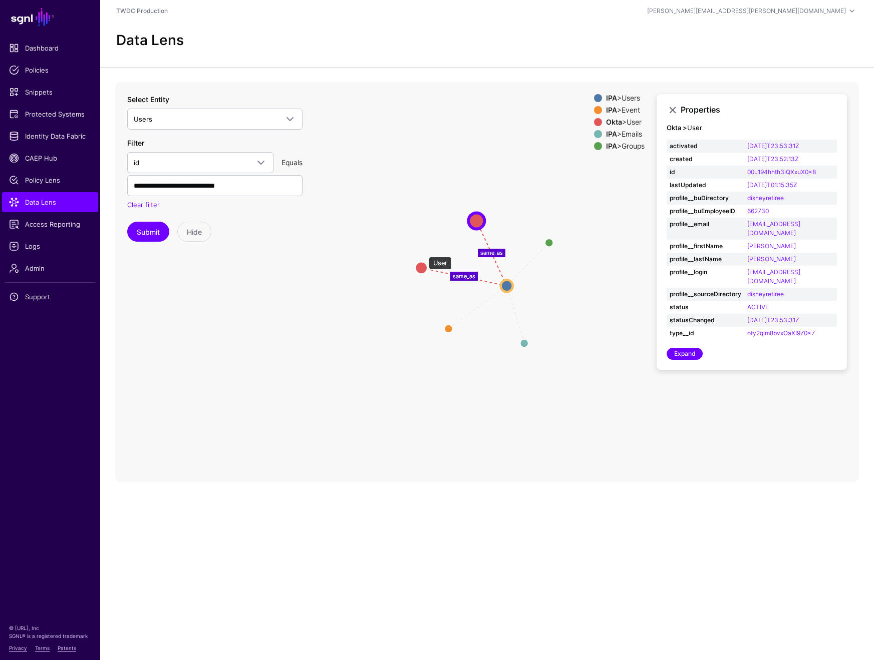
click at [424, 262] on circle at bounding box center [421, 268] width 12 height 12
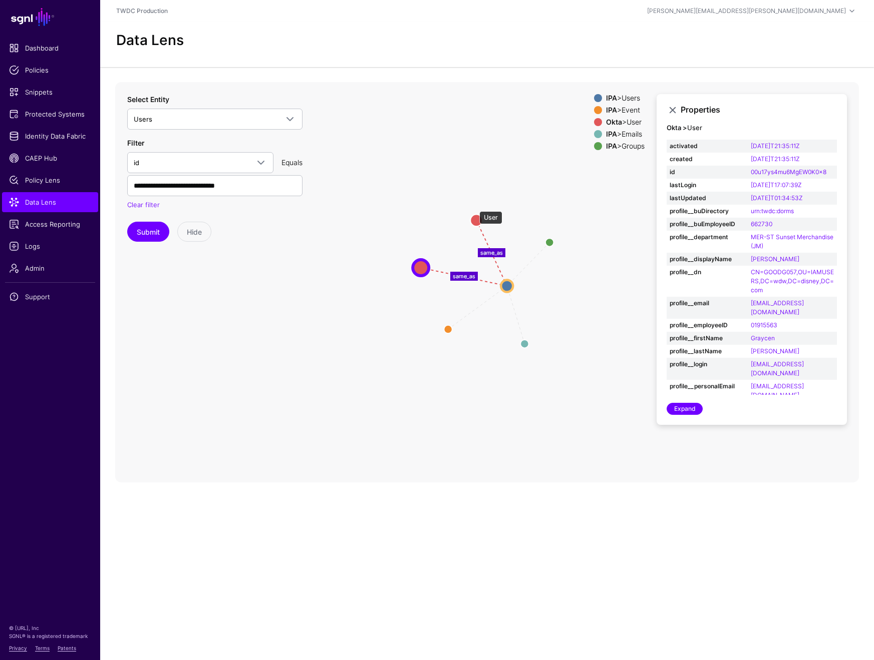
click at [475, 214] on circle at bounding box center [476, 220] width 12 height 12
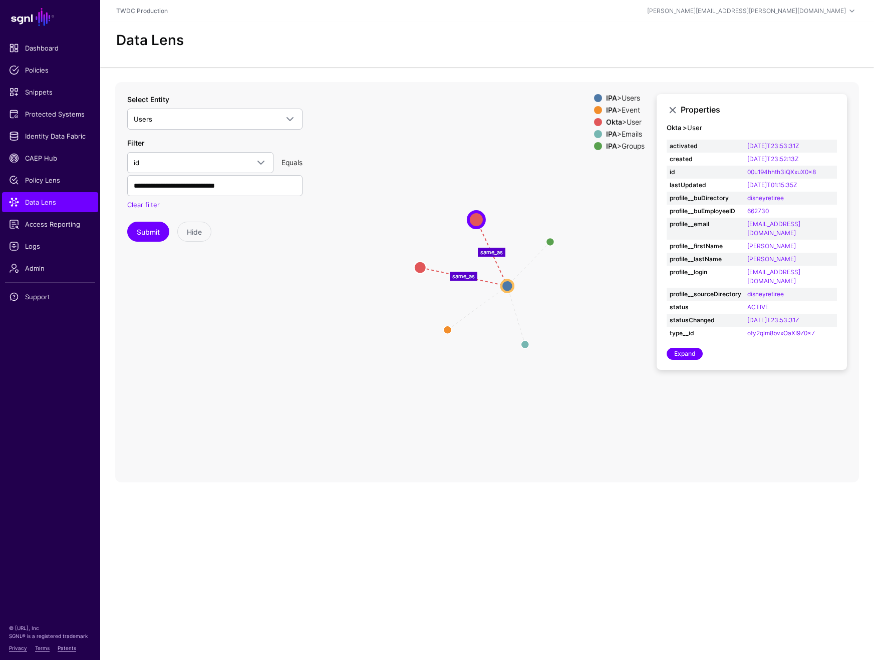
click at [229, 292] on icon "parent parent changed same_as same_as Groups Groups Emails Emails Event Event U…" at bounding box center [486, 282] width 743 height 400
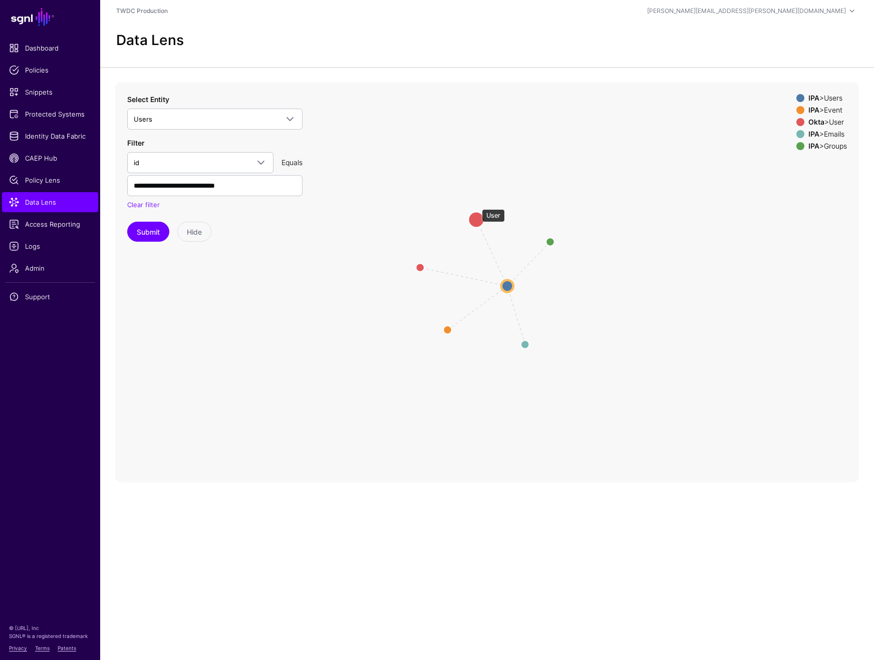
click at [477, 212] on circle at bounding box center [476, 220] width 16 height 16
